Goal: Check status: Check status

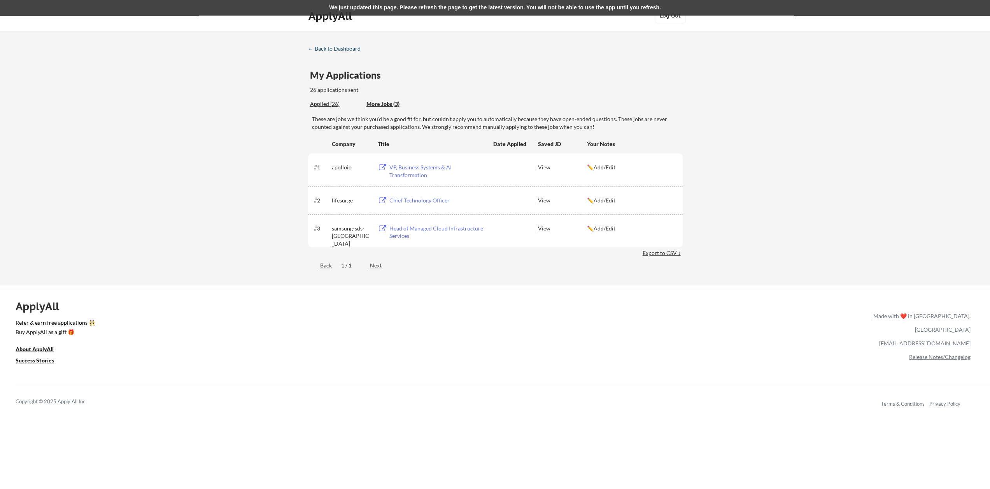
click at [327, 49] on div "← Back to Dashboard" at bounding box center [337, 48] width 58 height 5
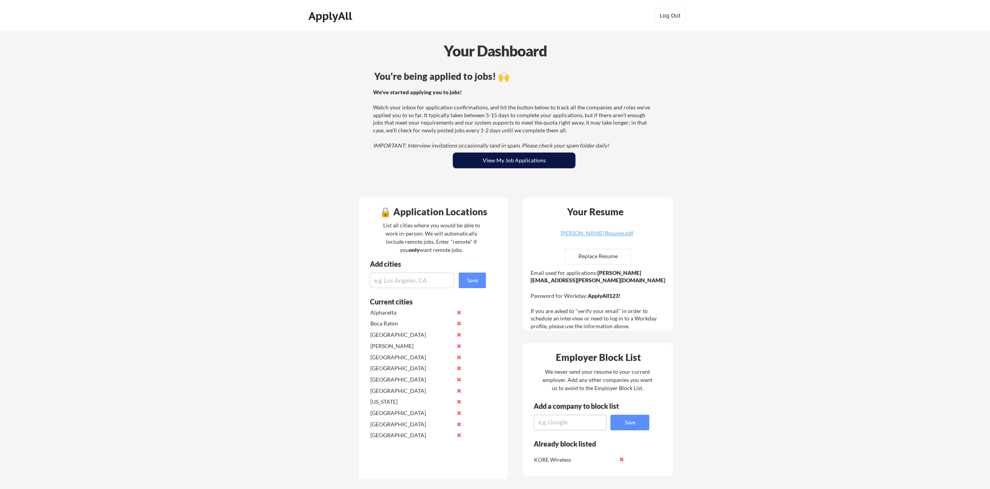
click at [522, 165] on button "View My Job Applications" at bounding box center [514, 160] width 123 height 16
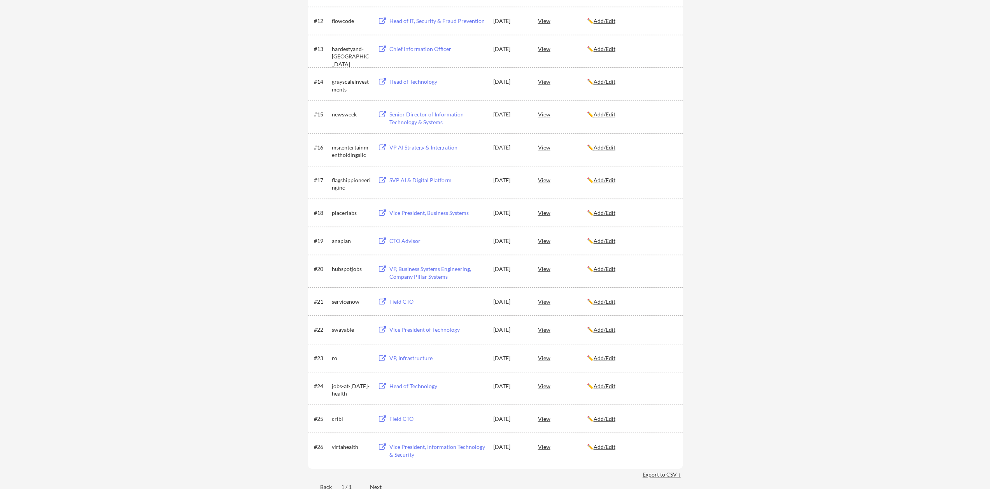
scroll to position [506, 0]
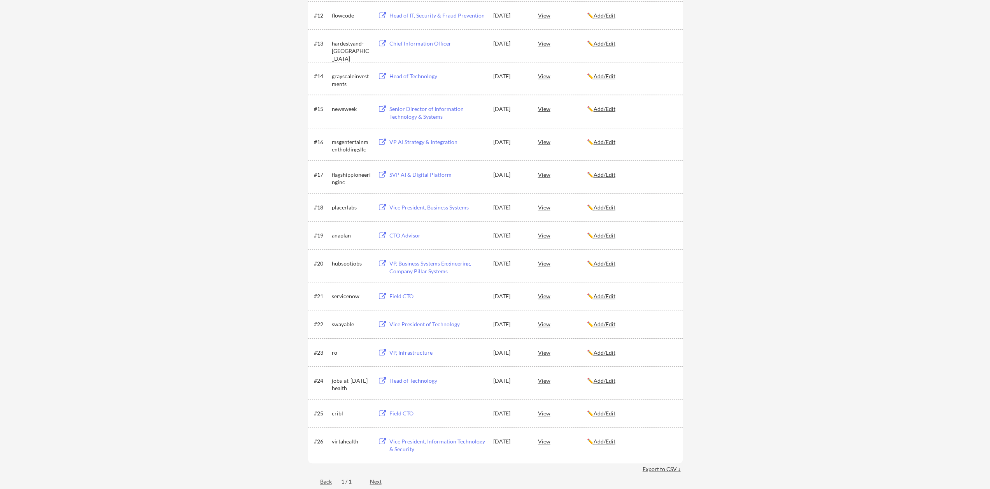
click at [750, 285] on div "← Back to Dashboard My Applications 26 applications sent Applied (26) More Jobs…" at bounding box center [495, 13] width 990 height 976
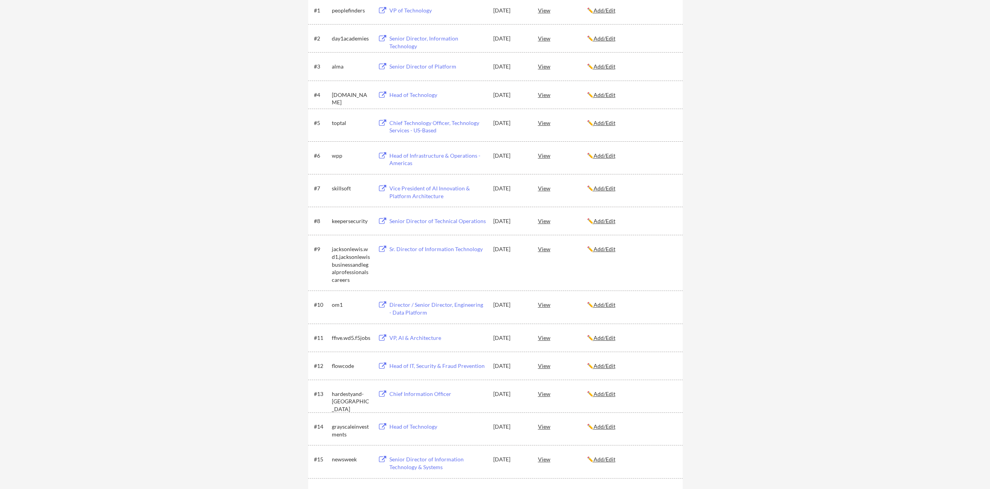
scroll to position [0, 0]
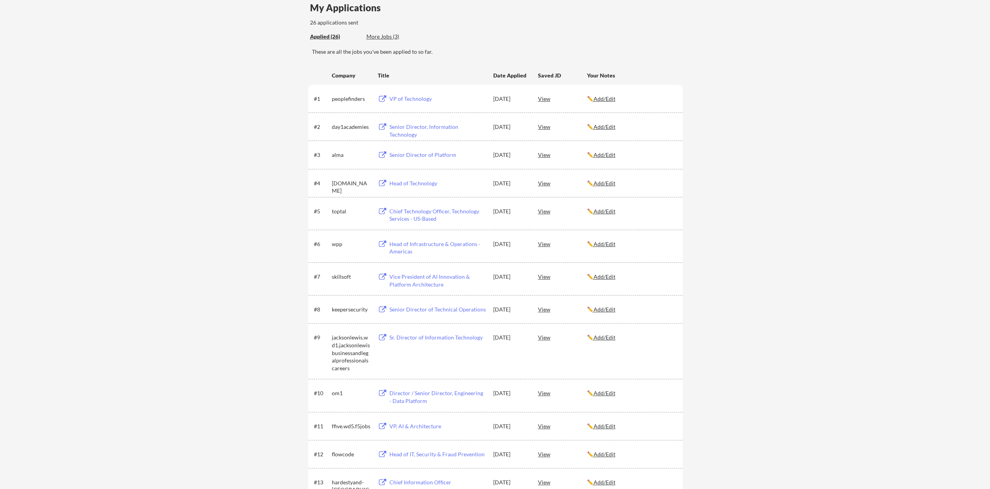
scroll to position [39, 0]
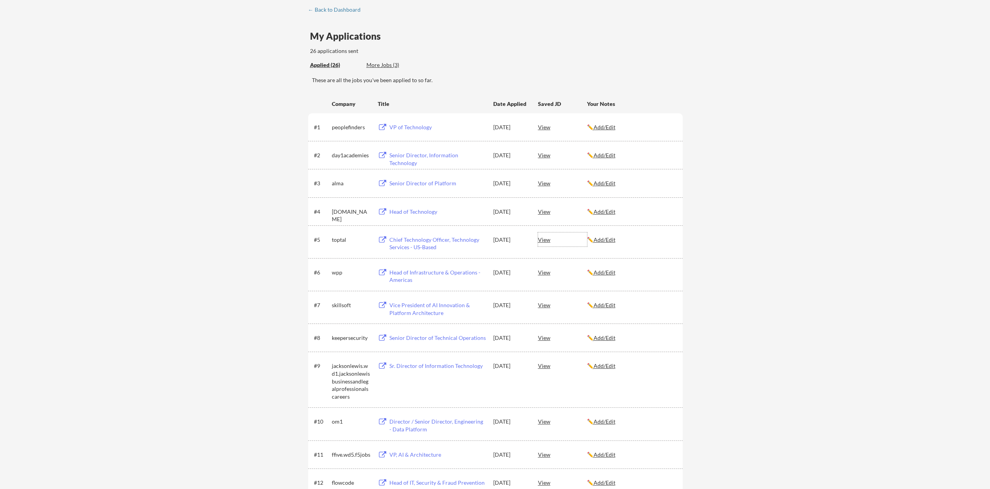
click at [543, 242] on div "View" at bounding box center [562, 239] width 49 height 14
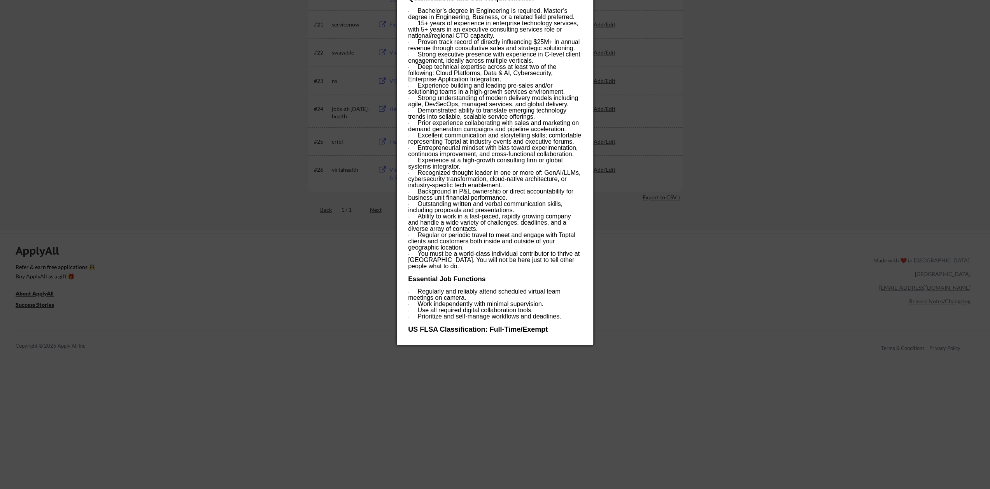
scroll to position [778, 0]
click at [720, 326] on div at bounding box center [495, 244] width 990 height 489
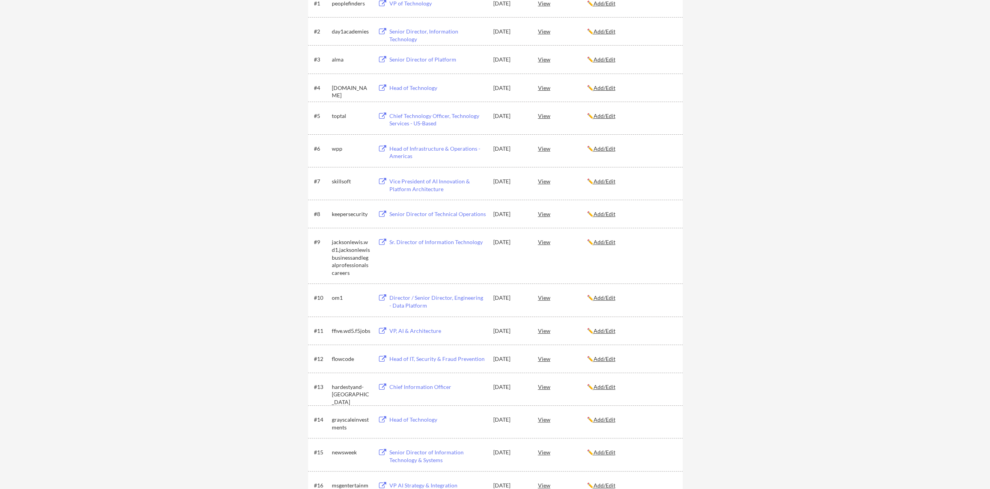
scroll to position [117, 0]
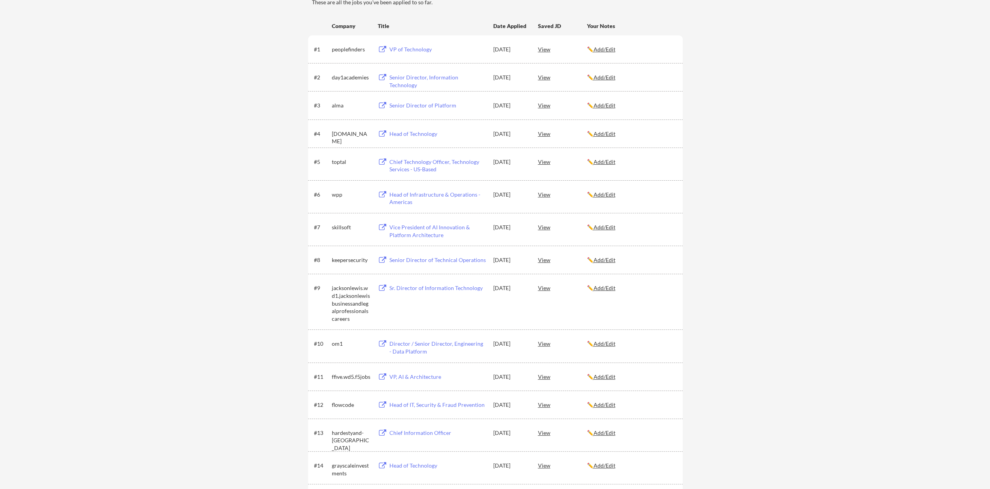
click at [609, 161] on u "Add/Edit" at bounding box center [605, 161] width 22 height 7
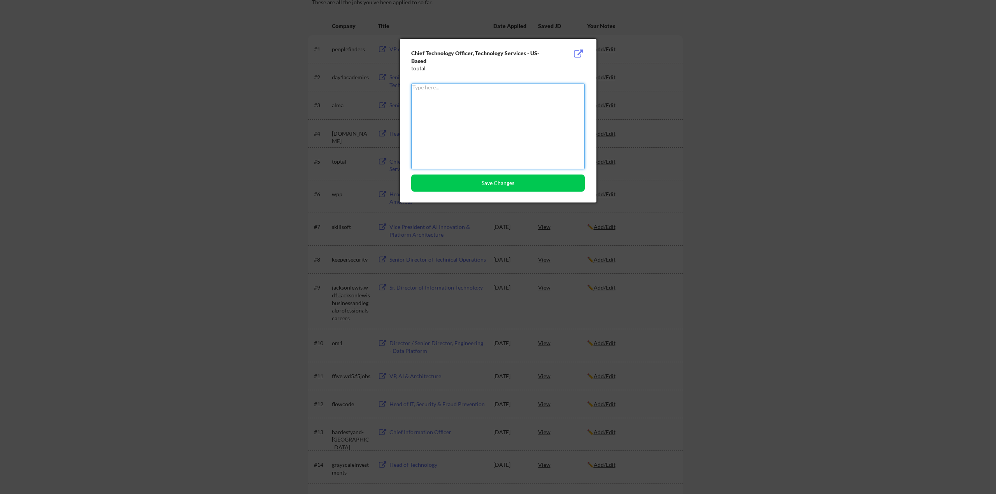
drag, startPoint x: 838, startPoint y: 195, endPoint x: 834, endPoint y: 195, distance: 4.3
click at [836, 195] on div at bounding box center [498, 247] width 996 height 494
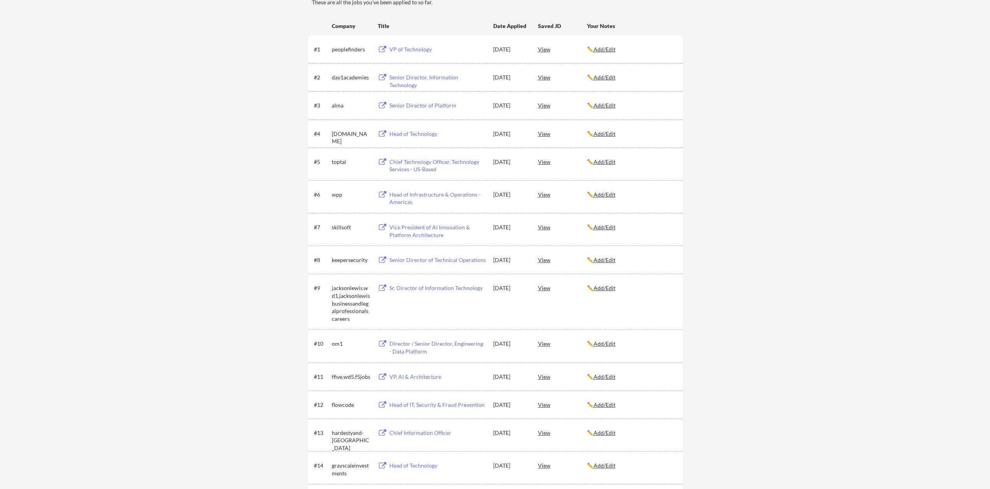
click at [426, 160] on div "Chief Technology Officer, Technology Services - US-Based" at bounding box center [437, 165] width 96 height 15
